Goal: Complete application form

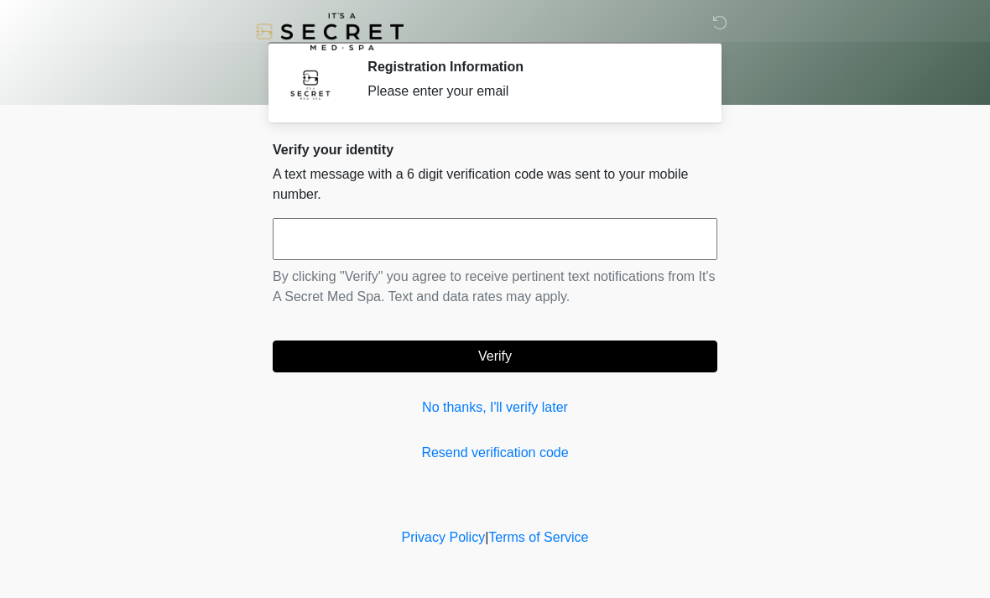
click at [450, 401] on link "No thanks, I'll verify later" at bounding box center [495, 408] width 445 height 20
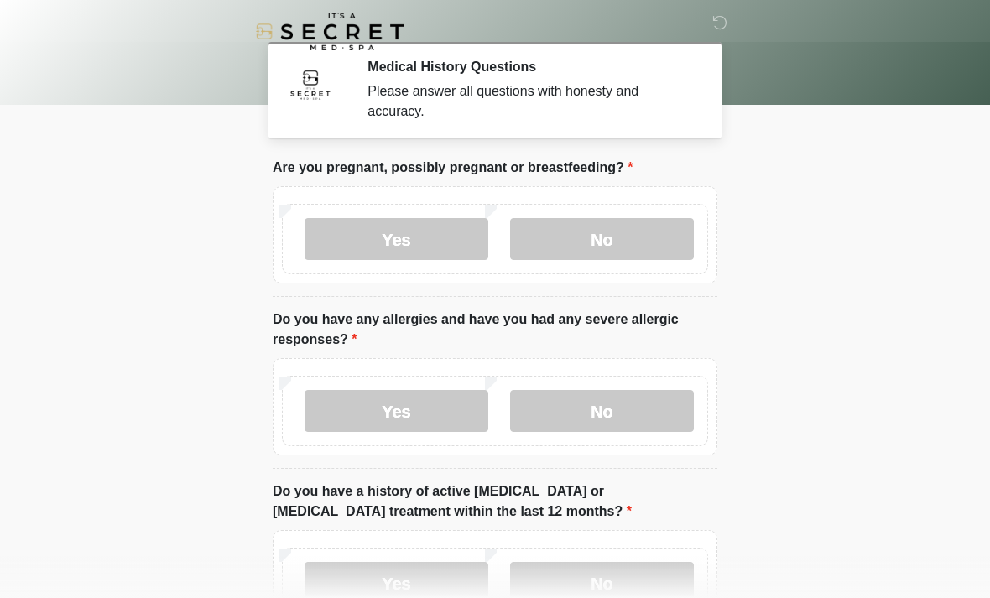
click at [590, 226] on label "No" at bounding box center [602, 239] width 184 height 42
click at [605, 408] on label "No" at bounding box center [602, 411] width 184 height 42
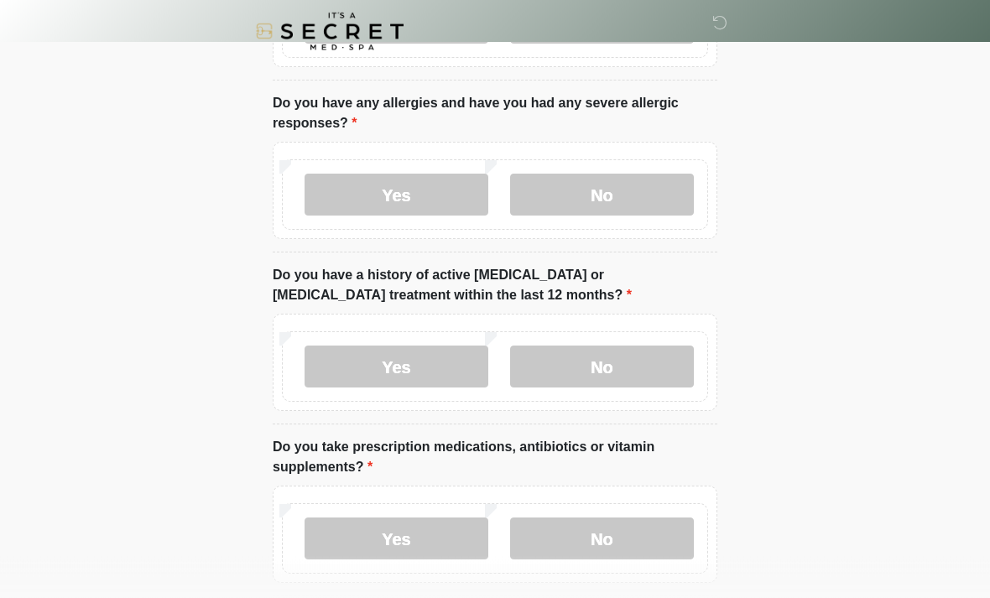
scroll to position [237, 0]
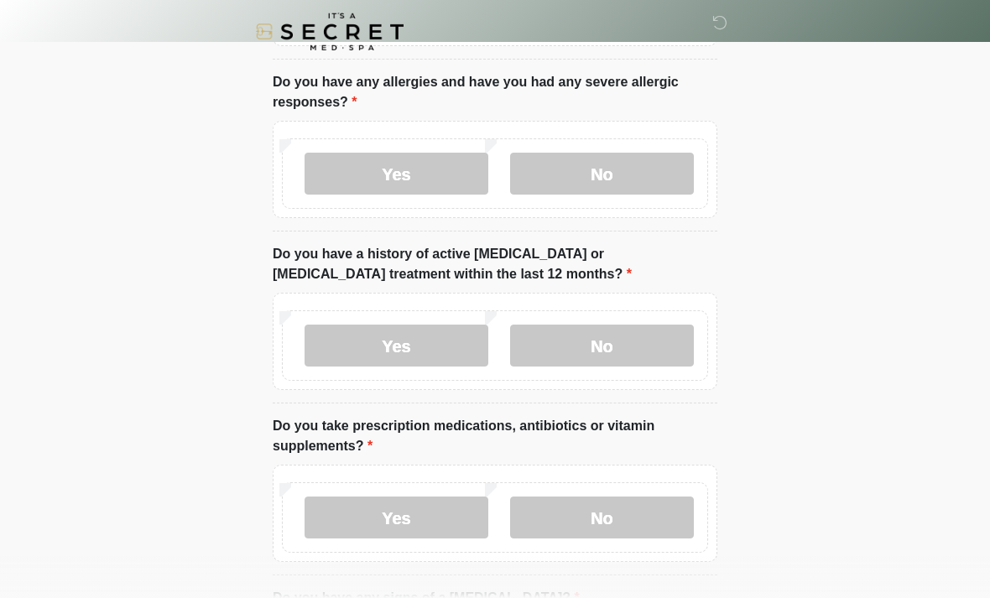
click at [630, 351] on label "No" at bounding box center [602, 346] width 184 height 42
click at [615, 505] on label "No" at bounding box center [602, 518] width 184 height 42
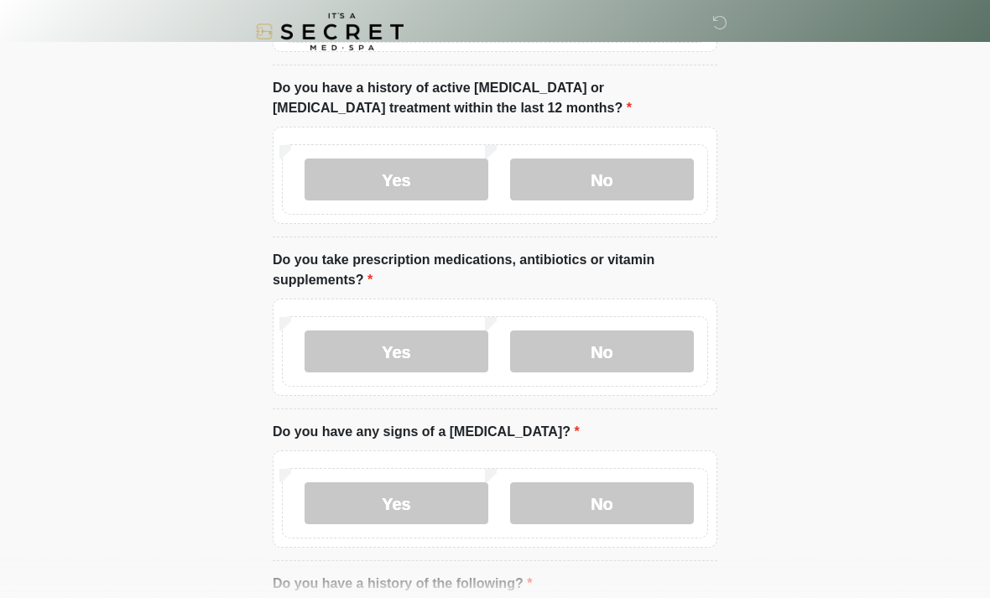
scroll to position [403, 0]
click at [607, 493] on label "No" at bounding box center [602, 504] width 184 height 42
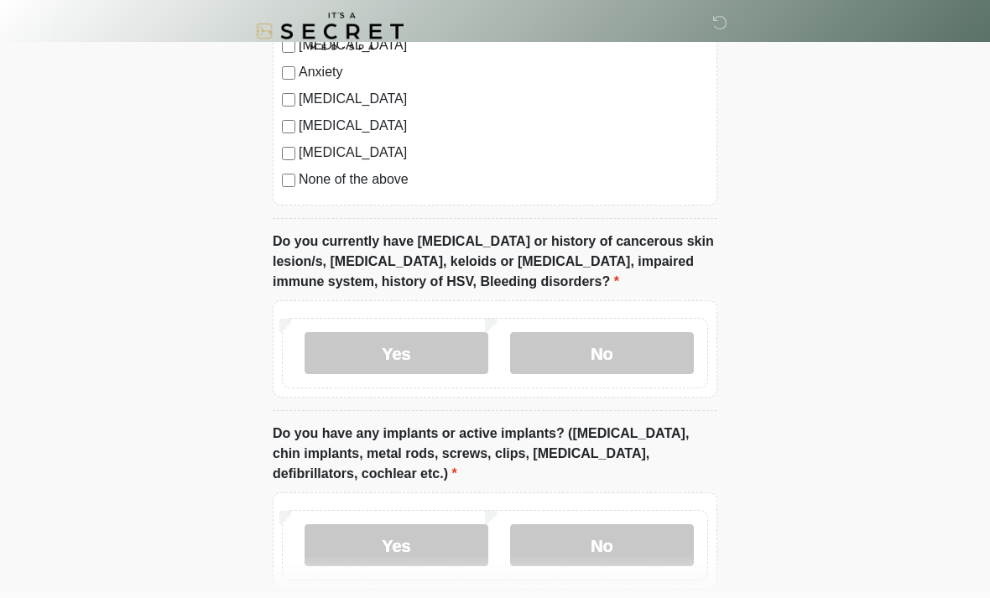
scroll to position [1161, 0]
click at [606, 341] on label "No" at bounding box center [602, 353] width 184 height 42
click at [393, 529] on label "Yes" at bounding box center [396, 545] width 184 height 42
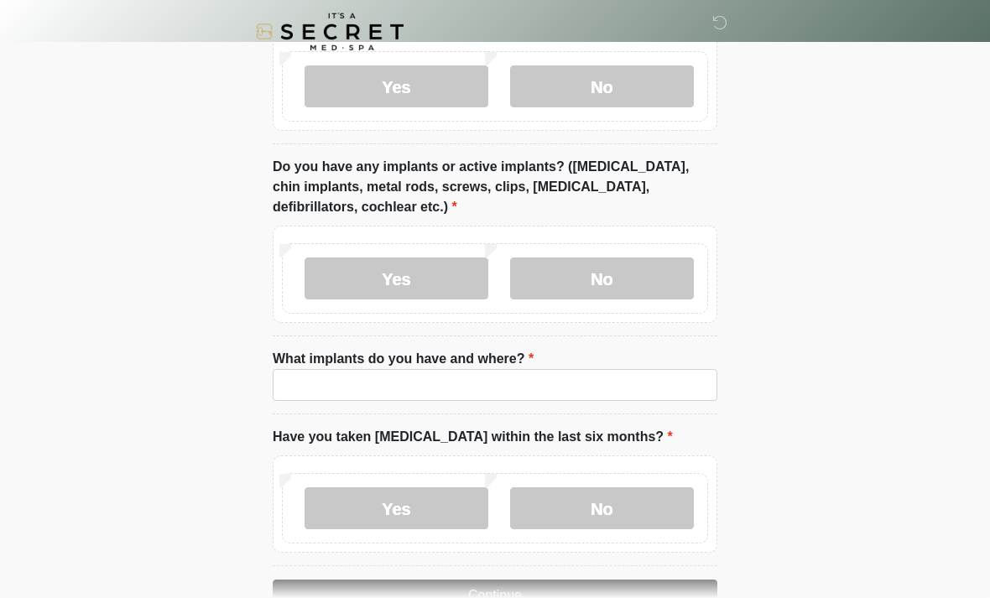
scroll to position [1452, 0]
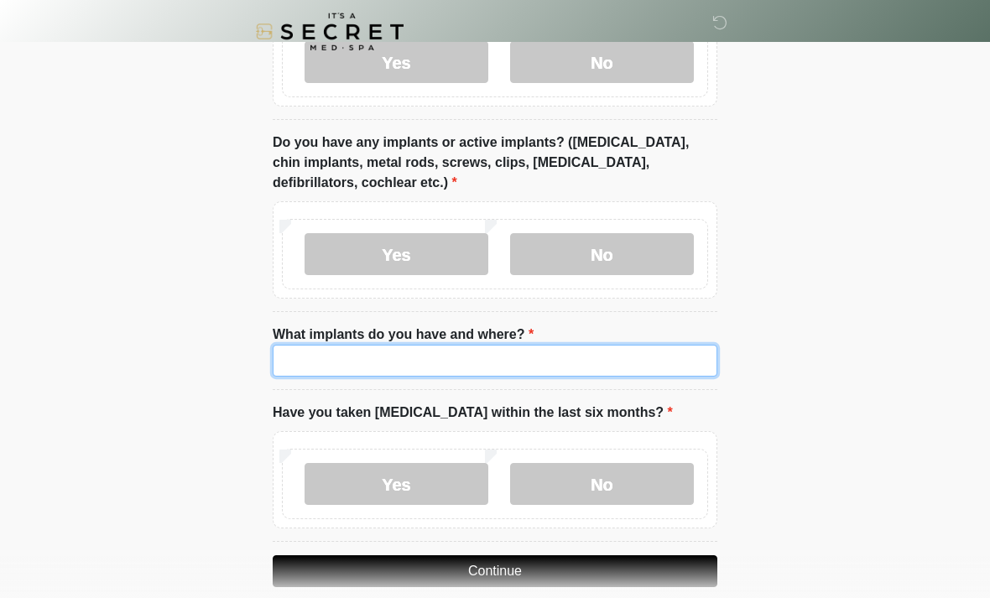
click at [458, 352] on input "What implants do you have and where?" at bounding box center [495, 361] width 445 height 32
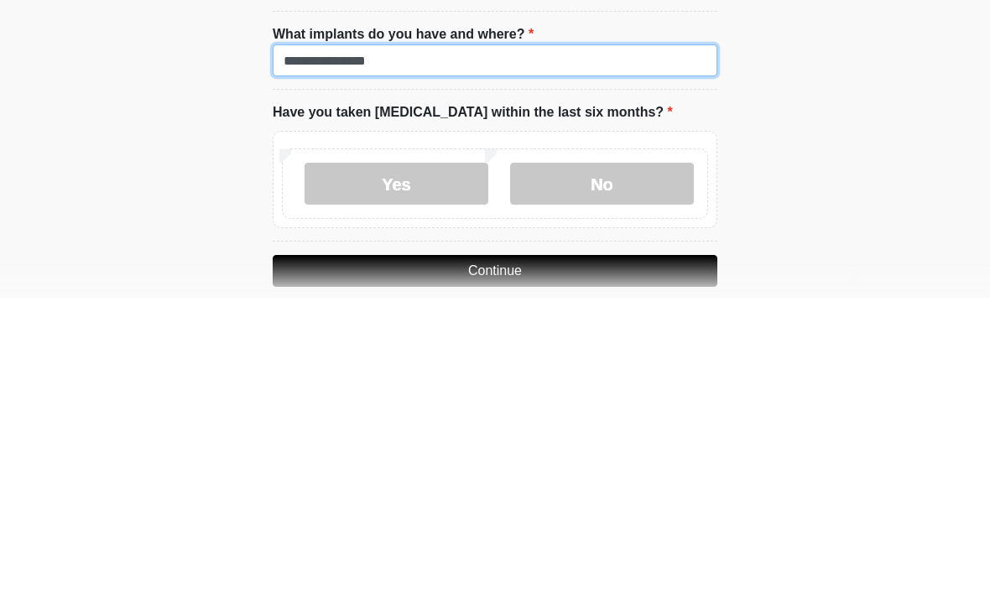
scroll to position [1454, 0]
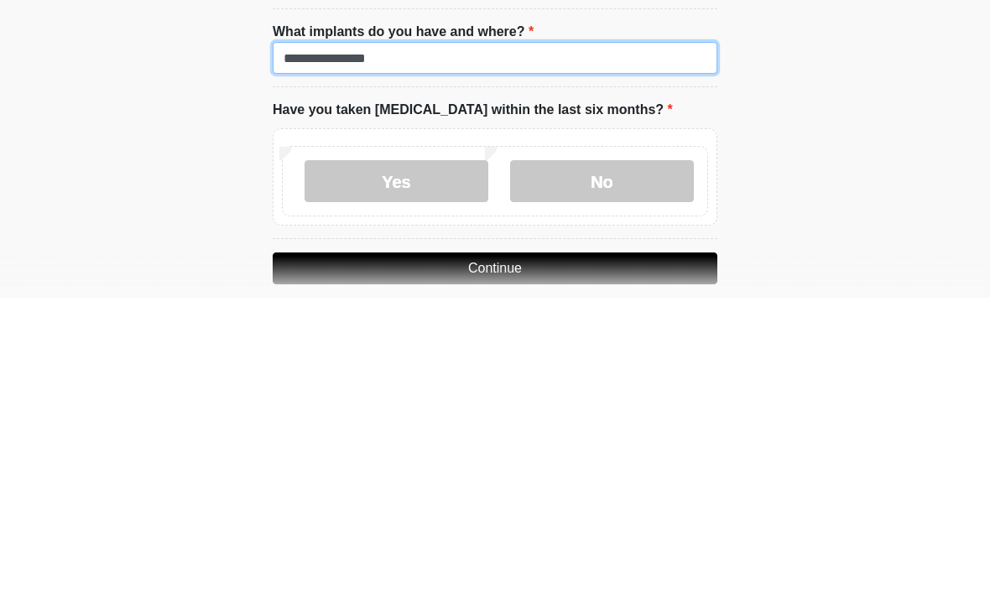
type input "**********"
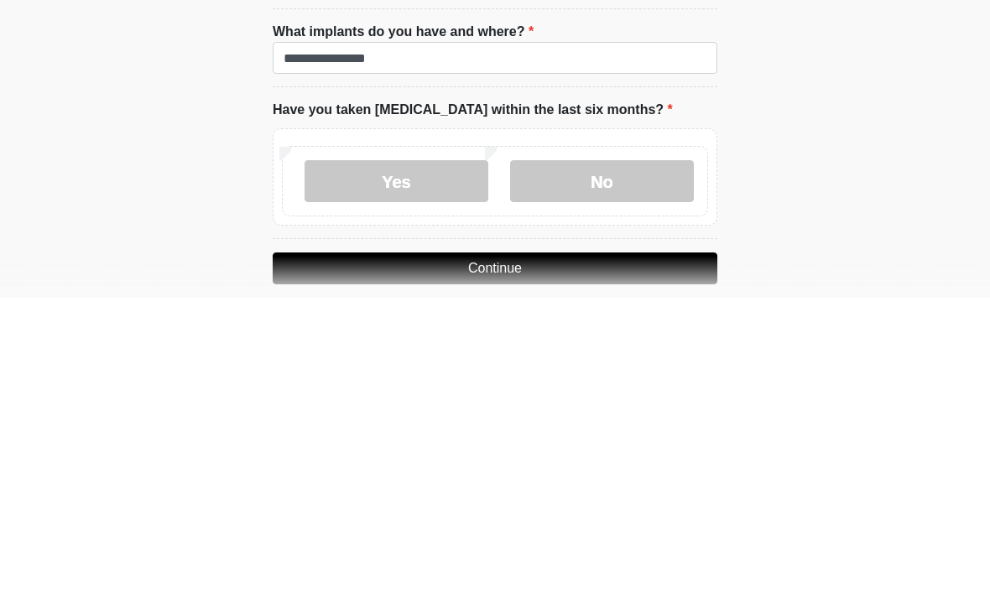
click at [611, 460] on label "No" at bounding box center [602, 481] width 184 height 42
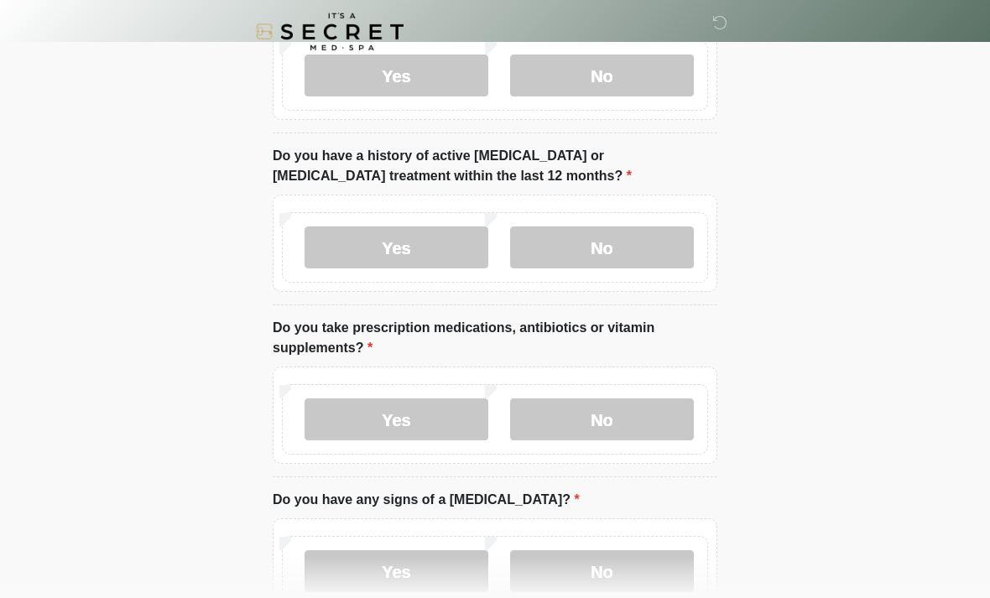
scroll to position [335, 0]
click at [419, 408] on label "Yes" at bounding box center [396, 420] width 184 height 42
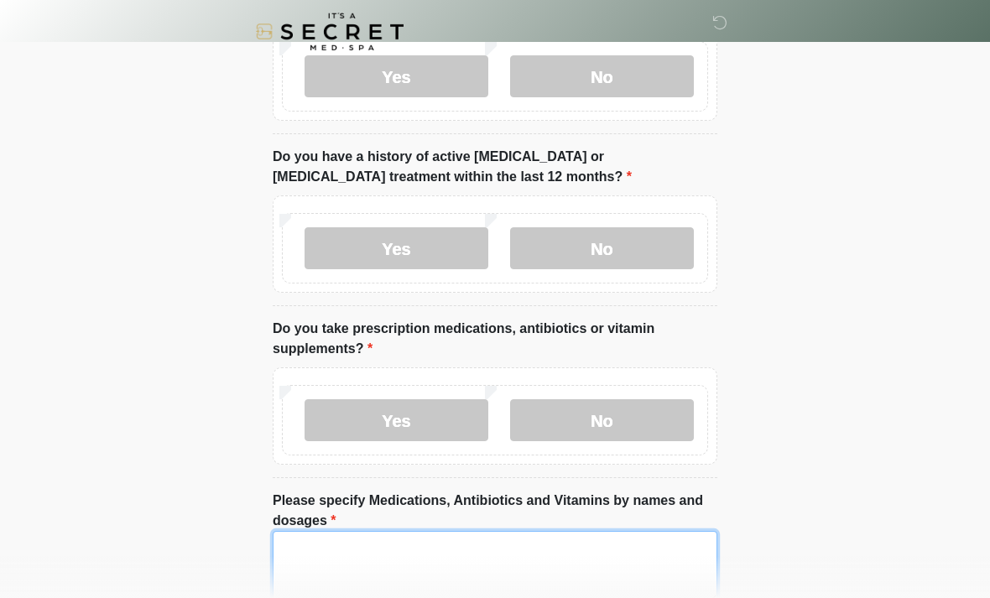
click at [428, 539] on textarea "Please specify Medications, Antibiotics and Vitamins by names and dosages" at bounding box center [495, 567] width 445 height 72
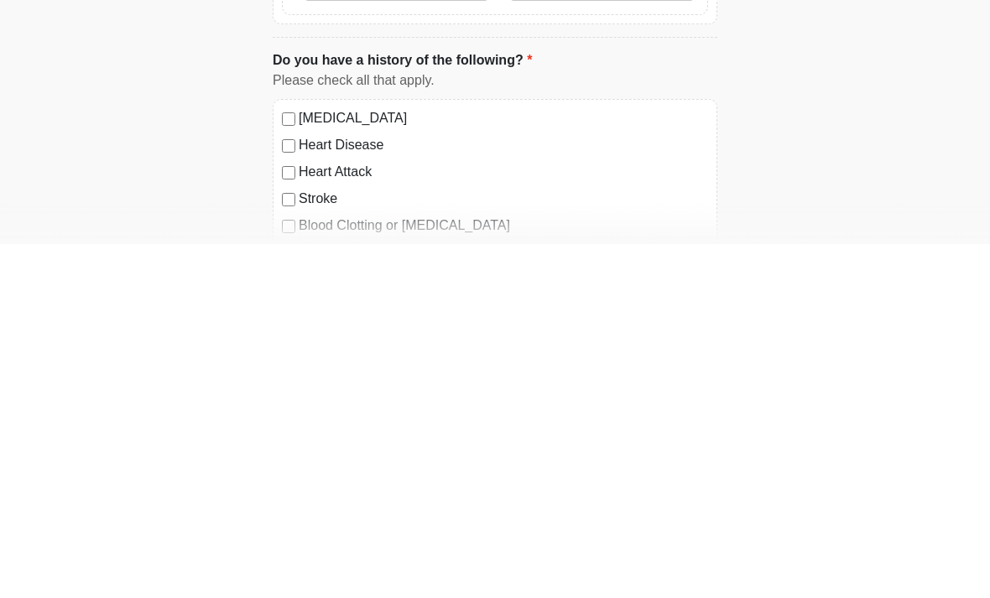
scroll to position [728, 0]
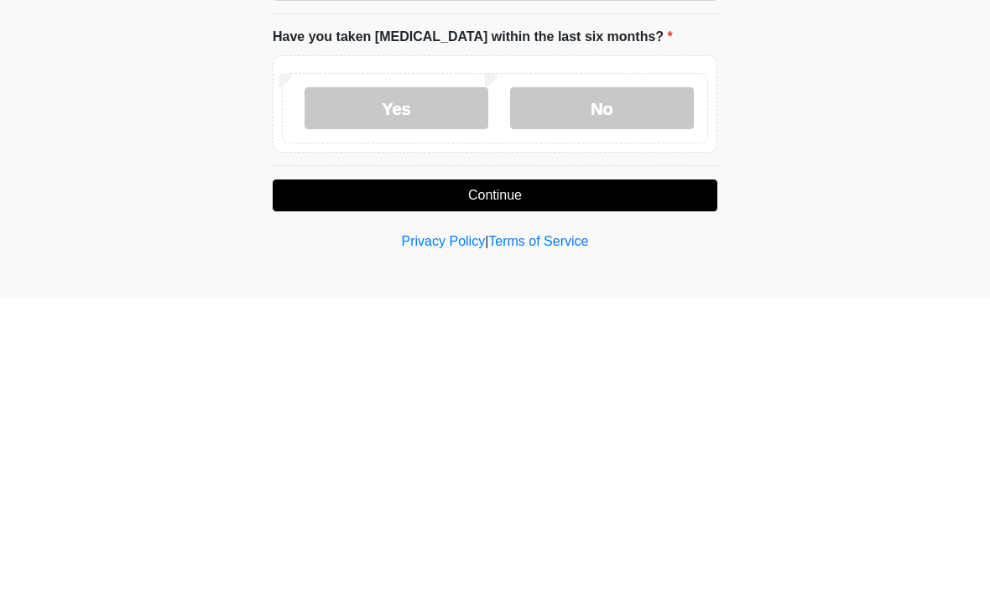
type textarea "**********"
click at [524, 480] on button "Continue" at bounding box center [495, 496] width 445 height 32
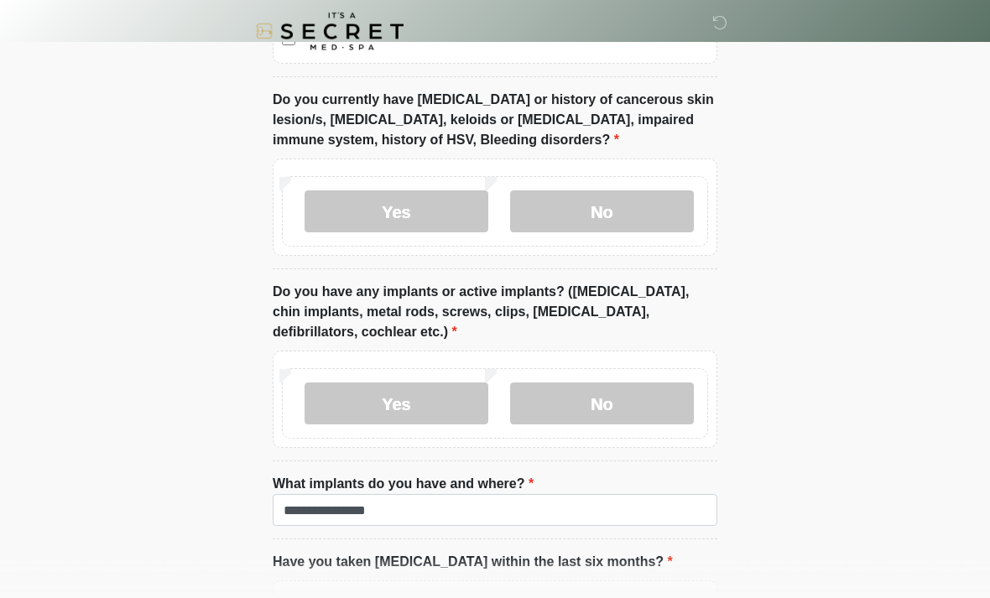
scroll to position [1612, 0]
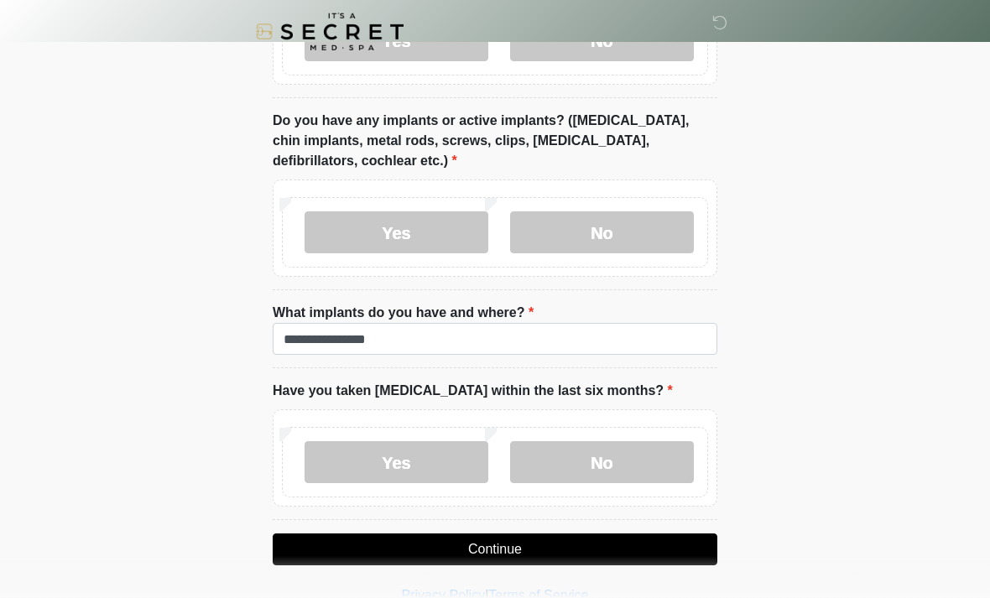
click at [502, 545] on button "Continue" at bounding box center [495, 549] width 445 height 32
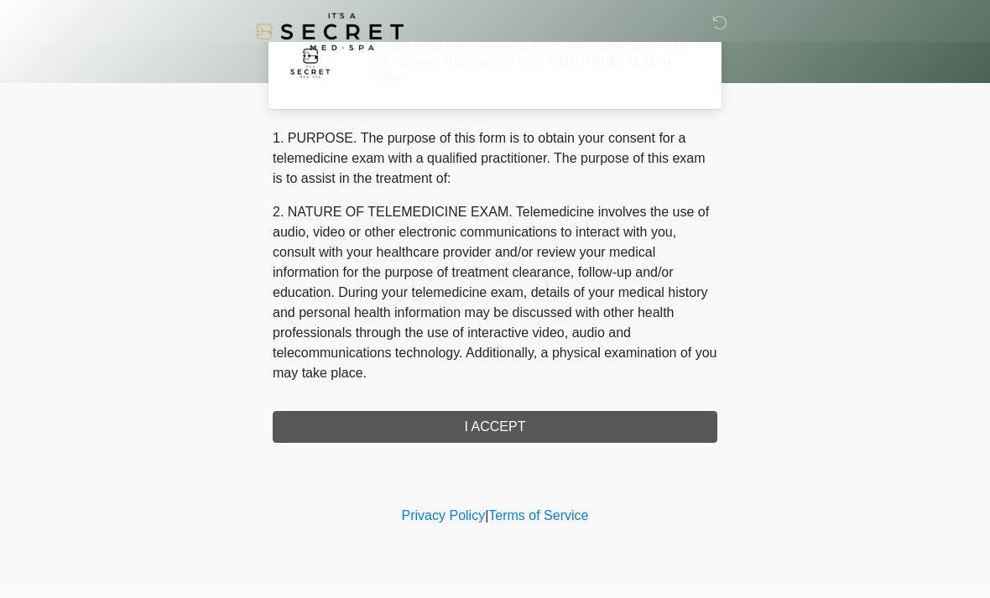
scroll to position [0, 0]
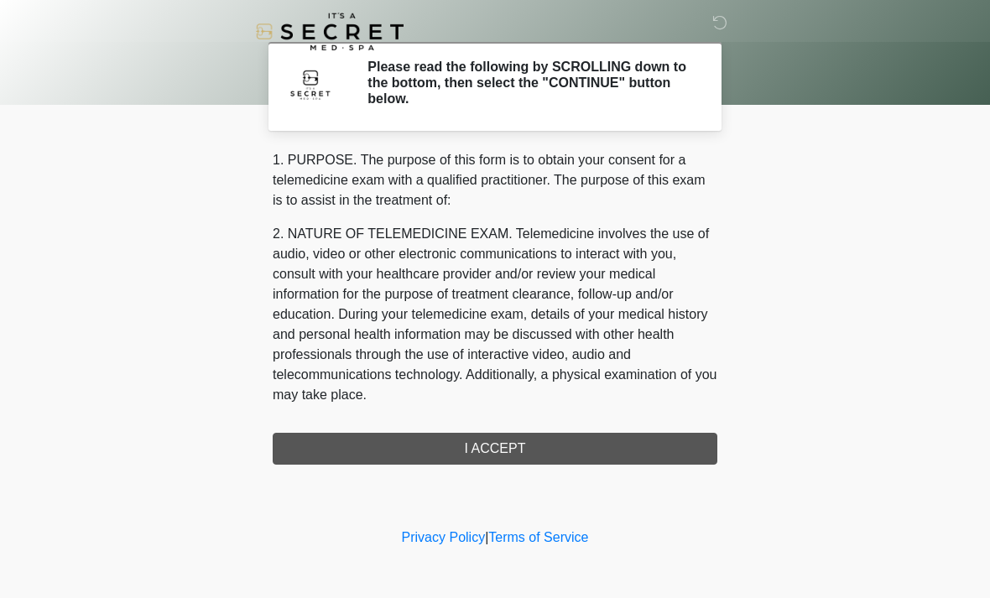
click at [494, 443] on div "1. PURPOSE. The purpose of this form is to obtain your consent for a telemedici…" at bounding box center [495, 307] width 445 height 315
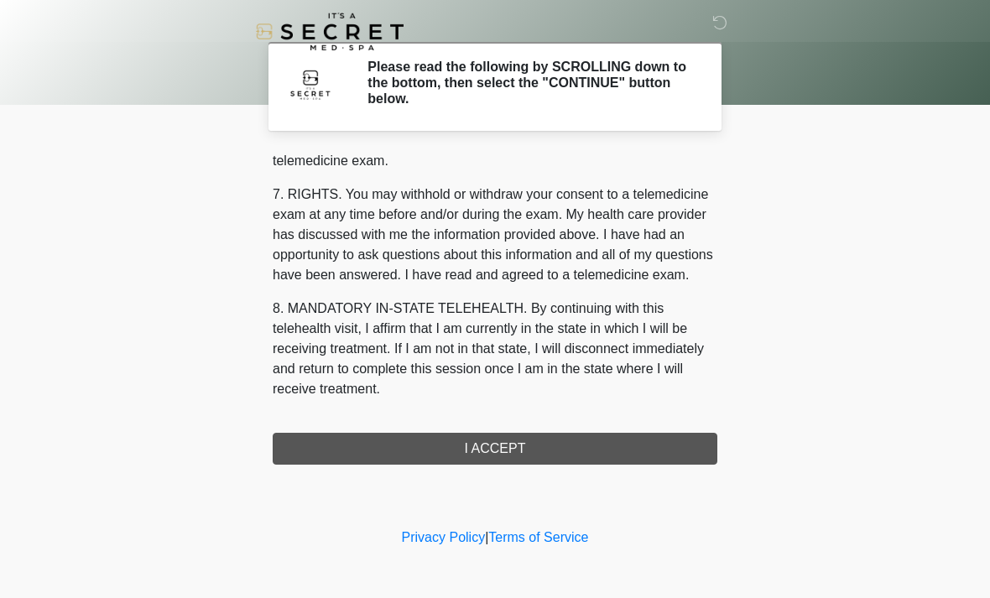
click at [507, 444] on button "I ACCEPT" at bounding box center [495, 449] width 445 height 32
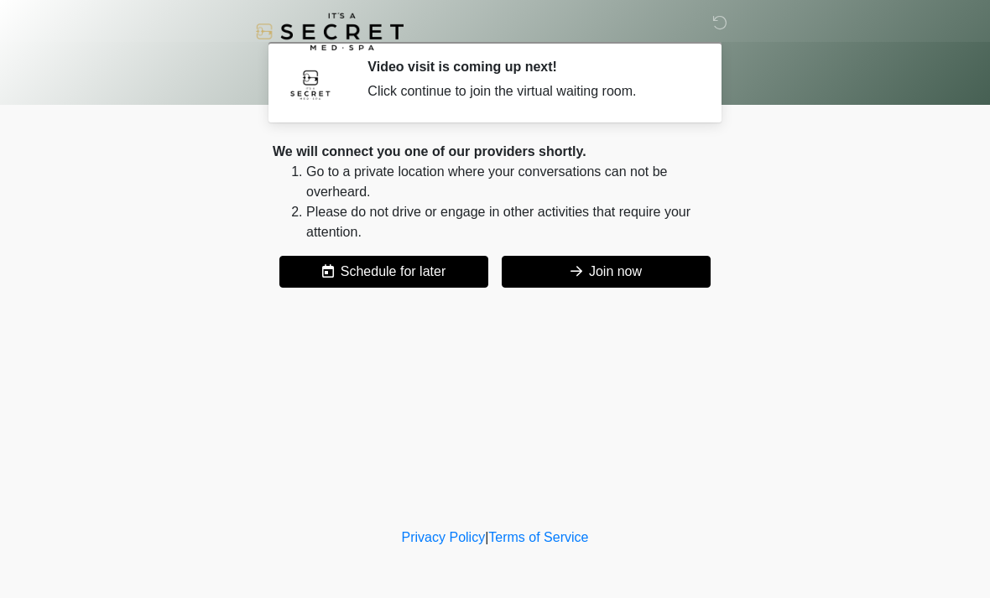
click at [620, 262] on button "Join now" at bounding box center [606, 272] width 209 height 32
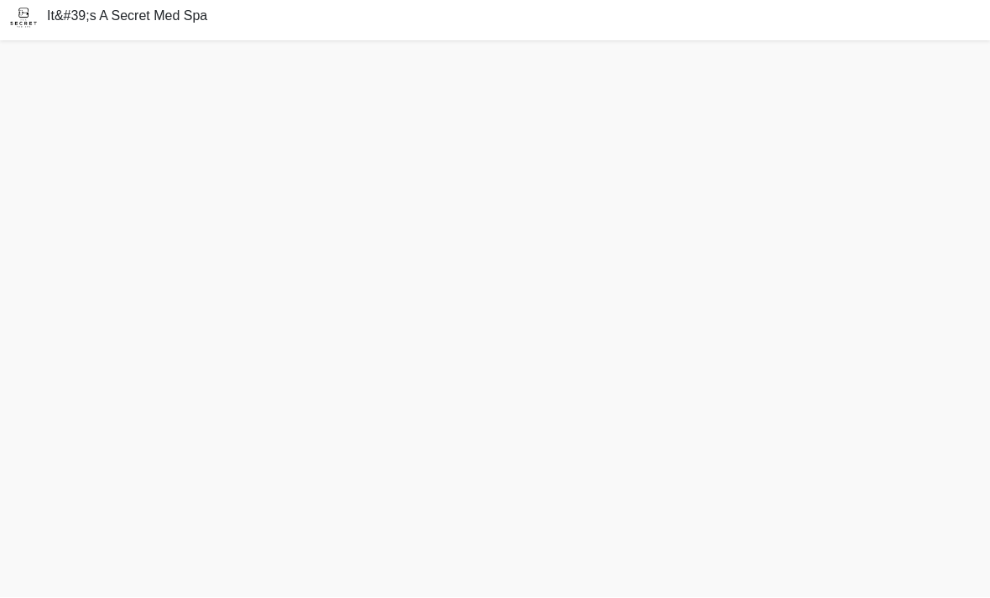
scroll to position [59, 0]
